Goal: Task Accomplishment & Management: Use online tool/utility

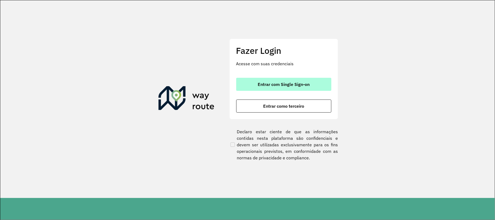
click at [303, 84] on span "Entrar com Single Sign-on" at bounding box center [284, 84] width 52 height 4
click at [287, 87] on button "Entrar com Single Sign-on" at bounding box center [283, 84] width 95 height 13
